Goal: Information Seeking & Learning: Learn about a topic

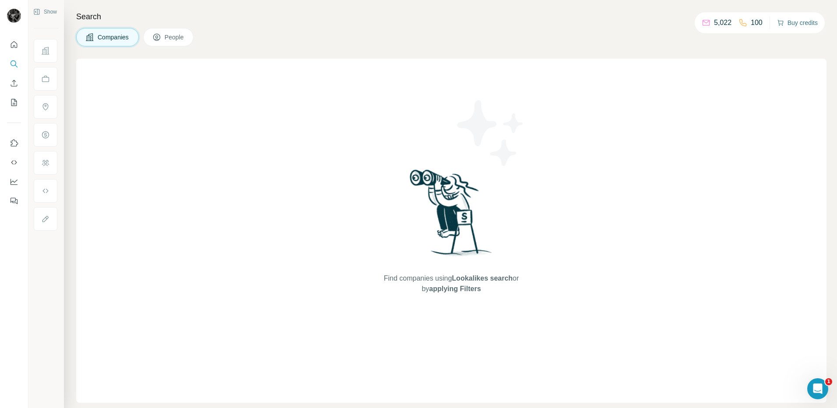
click at [807, 25] on button "Buy credits" at bounding box center [797, 23] width 41 height 12
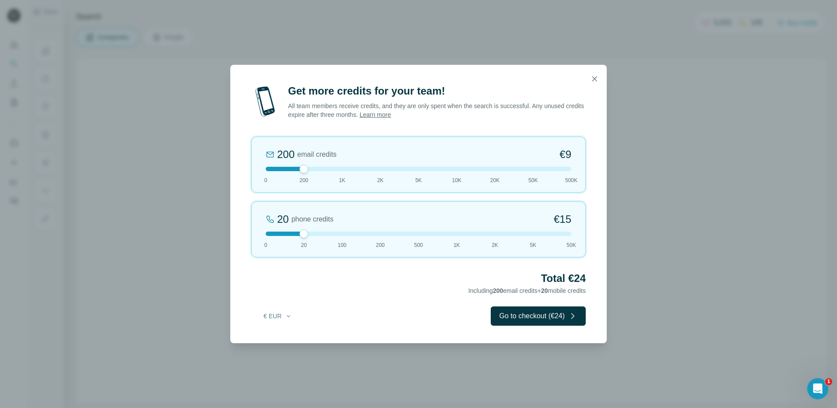
click at [593, 80] on icon "button" at bounding box center [594, 78] width 9 height 9
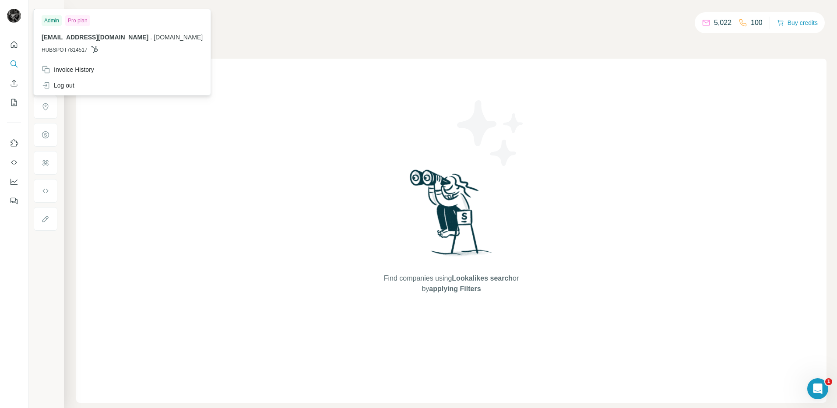
click at [16, 21] on img at bounding box center [14, 16] width 14 height 14
click at [78, 21] on div "Pro plan" at bounding box center [77, 20] width 25 height 11
click at [60, 49] on span "HUBSPOT7814517" at bounding box center [65, 50] width 46 height 8
click at [15, 45] on icon "Quick start" at bounding box center [14, 44] width 9 height 9
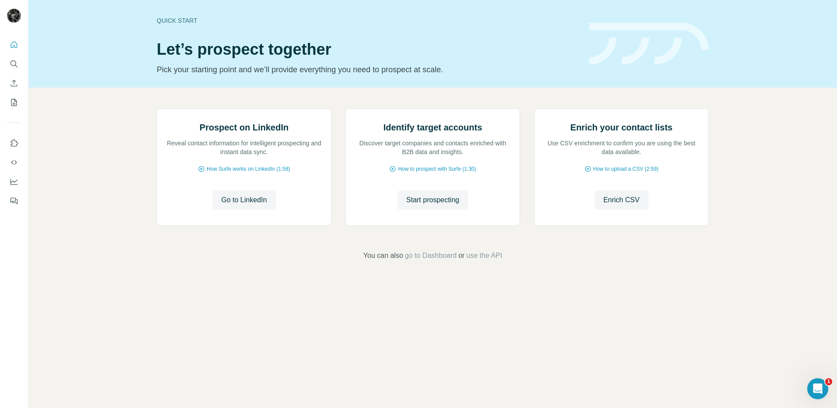
drag, startPoint x: 98, startPoint y: 286, endPoint x: 109, endPoint y: 271, distance: 18.2
click at [109, 271] on div "Prospect on LinkedIn Reveal contact information for intelligent prospecting and…" at bounding box center [432, 185] width 809 height 194
click at [12, 62] on icon "Search" at bounding box center [14, 64] width 9 height 9
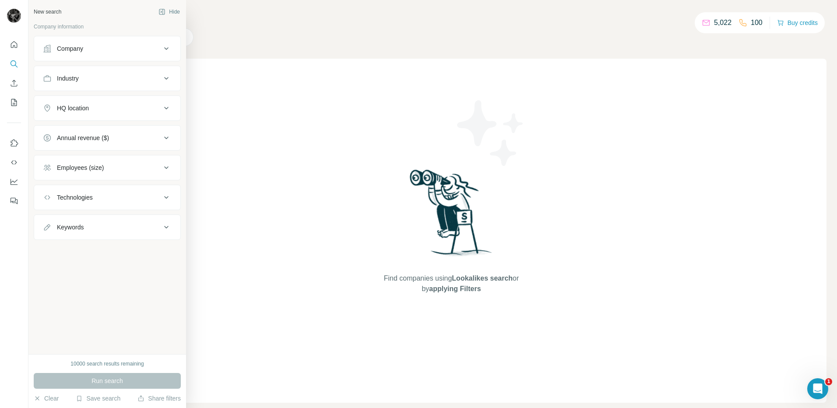
click at [77, 85] on button "Industry" at bounding box center [107, 78] width 146 height 21
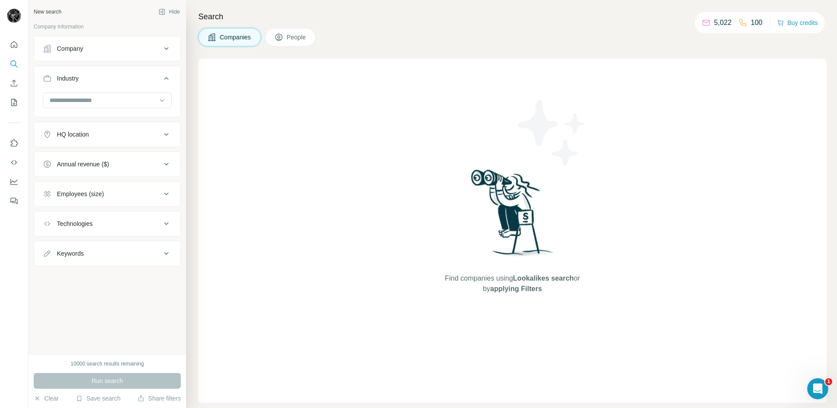
click at [110, 195] on div "Employees (size)" at bounding box center [102, 194] width 118 height 9
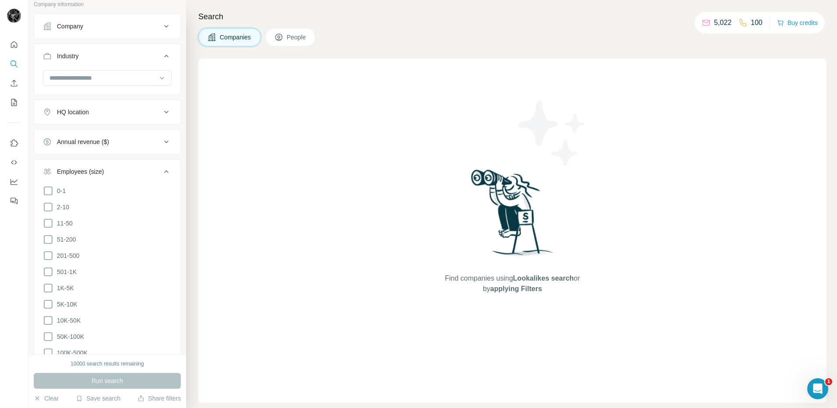
scroll to position [44, 0]
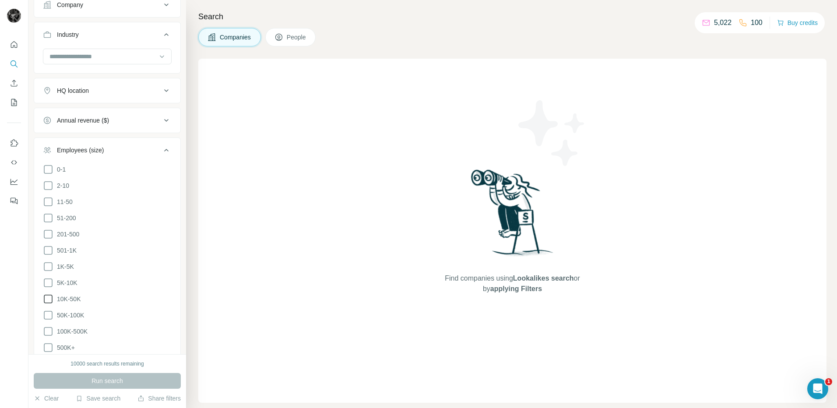
click at [48, 294] on icon at bounding box center [48, 299] width 11 height 11
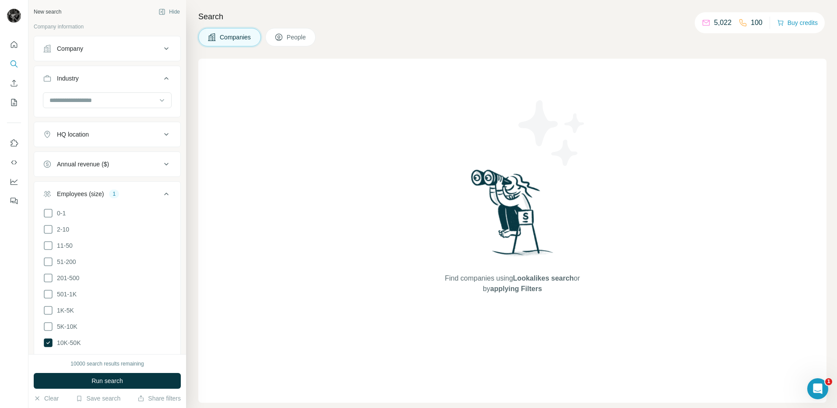
click at [162, 131] on icon at bounding box center [166, 134] width 11 height 11
click at [119, 156] on input "text" at bounding box center [107, 156] width 129 height 16
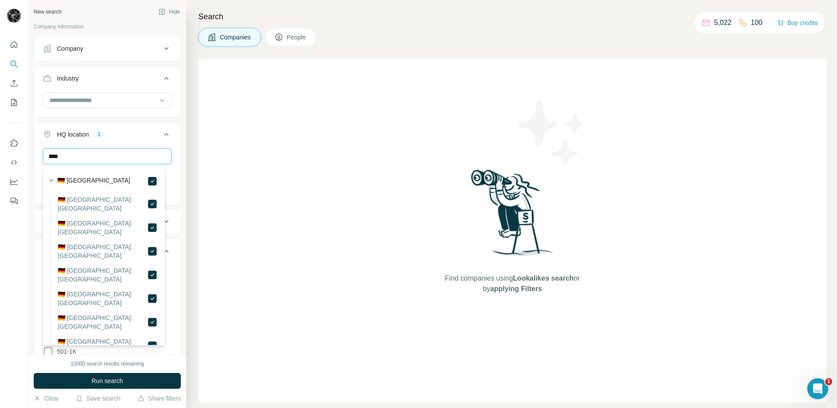
click at [139, 155] on input "****" at bounding box center [107, 156] width 129 height 16
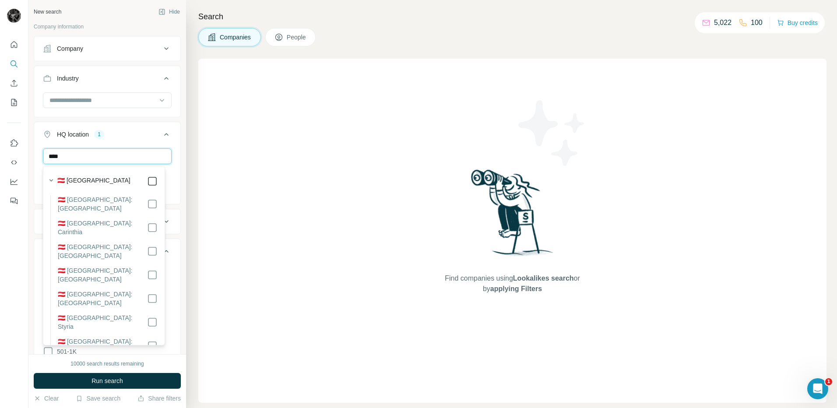
type input "****"
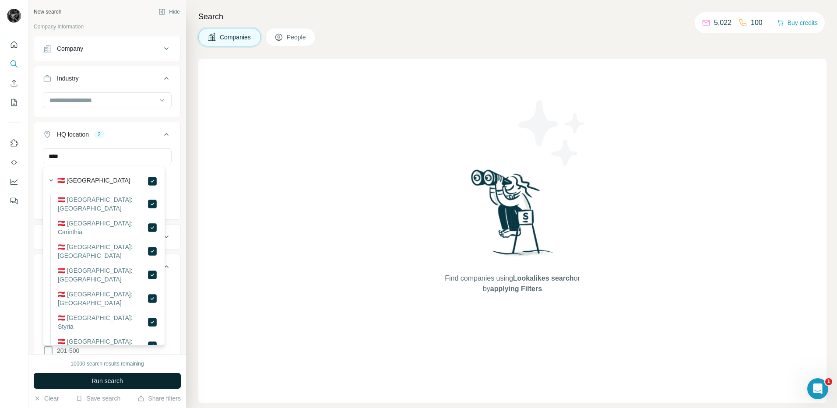
click at [138, 381] on button "Run search" at bounding box center [107, 381] width 147 height 16
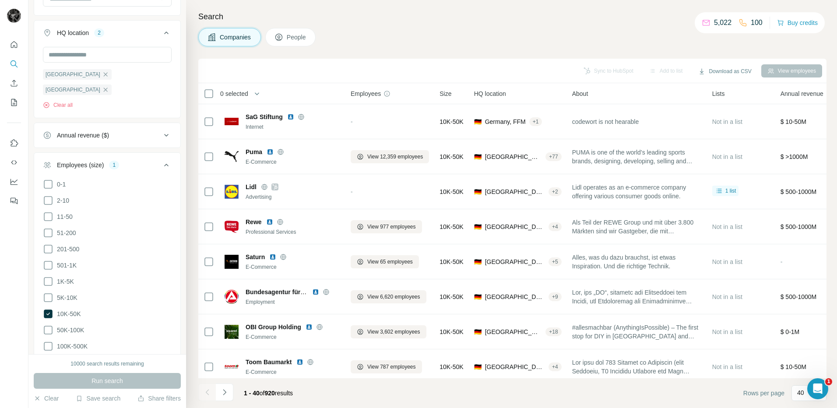
scroll to position [131, 0]
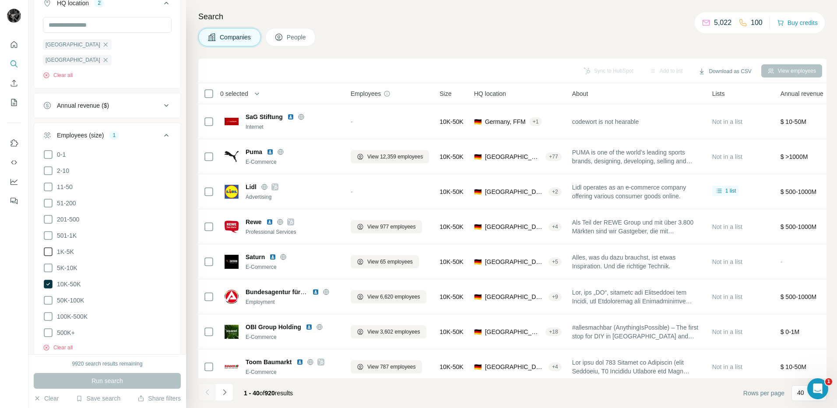
drag, startPoint x: 50, startPoint y: 249, endPoint x: 45, endPoint y: 232, distance: 18.4
click at [50, 263] on icon at bounding box center [48, 268] width 11 height 11
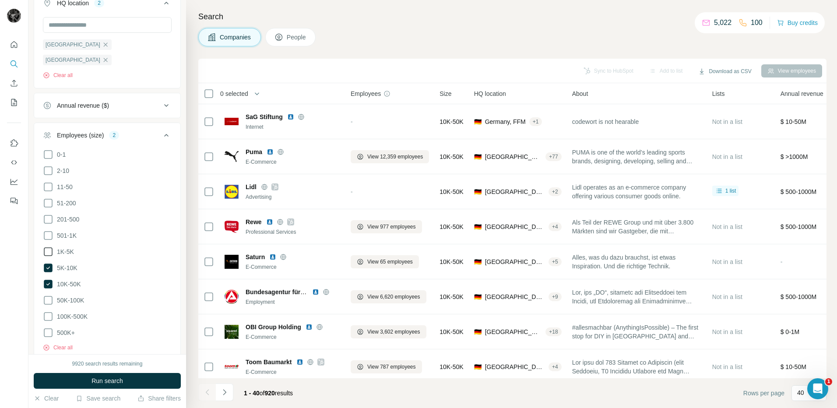
click at [45, 247] on icon at bounding box center [48, 252] width 11 height 11
click at [47, 230] on icon at bounding box center [48, 235] width 11 height 11
click at [47, 280] on icon at bounding box center [48, 284] width 9 height 9
click at [93, 376] on button "Run search" at bounding box center [107, 381] width 147 height 16
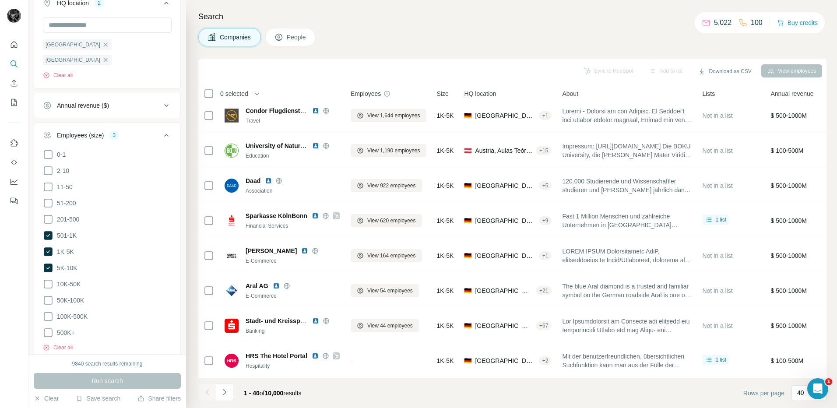
scroll to position [1132, 0]
click at [311, 34] on button "People" at bounding box center [290, 37] width 51 height 18
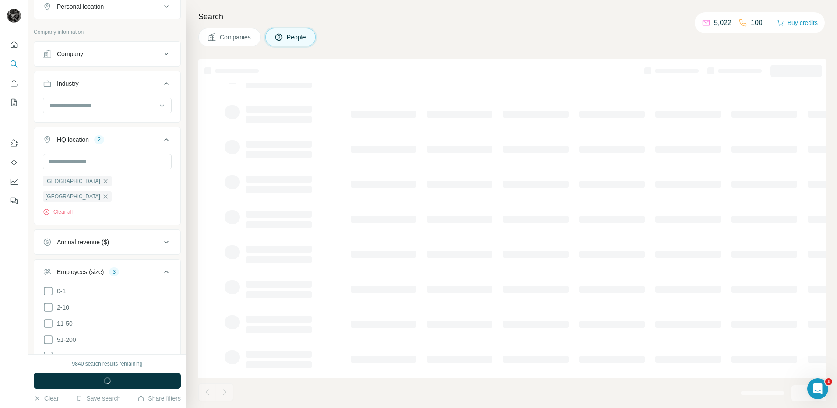
scroll to position [268, 0]
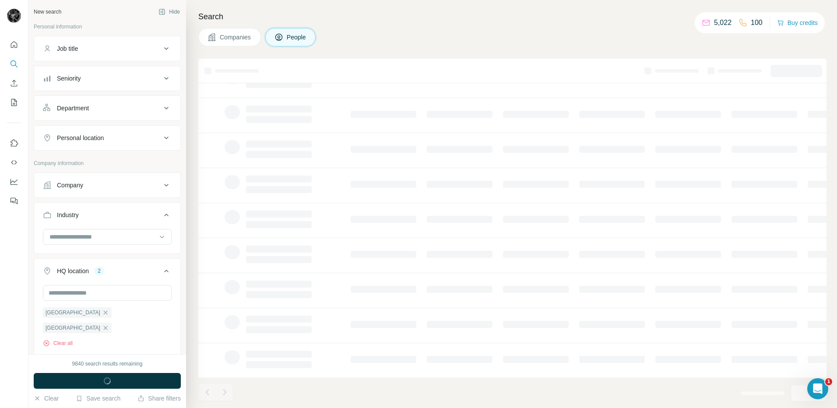
click at [164, 49] on icon at bounding box center [166, 48] width 11 height 11
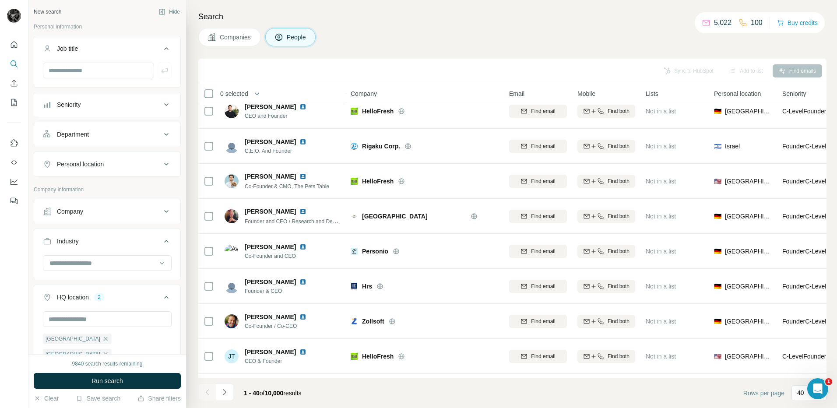
scroll to position [1132, 0]
